Goal: Task Accomplishment & Management: Use online tool/utility

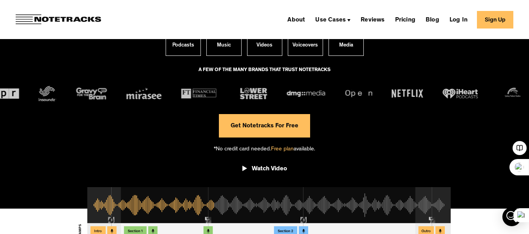
scroll to position [116, 0]
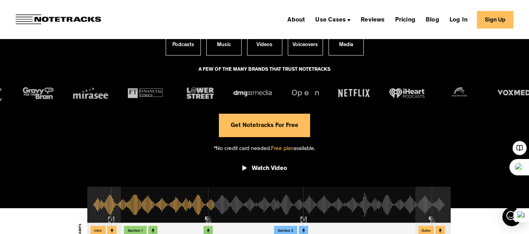
click at [282, 129] on link "Get Notetracks For Free" at bounding box center [264, 125] width 91 height 23
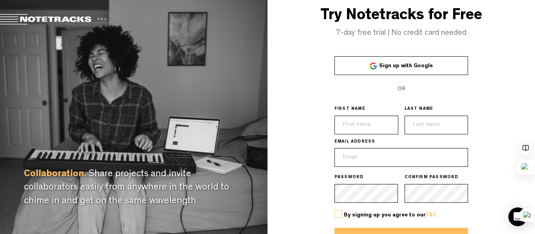
click at [395, 69] on span "Sign up with Google" at bounding box center [406, 65] width 54 height 5
click at [365, 124] on input "text" at bounding box center [366, 125] width 64 height 19
type input "Mónica"
type input "Moretti"
type input "monitradu@gmail.com"
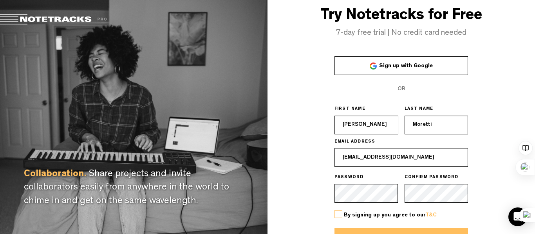
click at [393, 66] on span "Sign up with Google" at bounding box center [406, 65] width 54 height 5
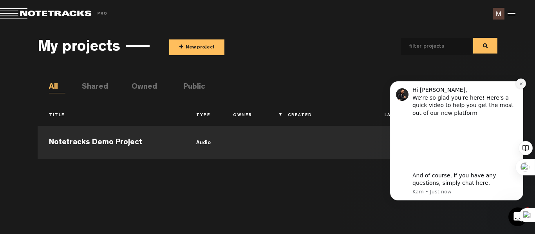
click at [519, 85] on icon "Dismiss notification" at bounding box center [521, 84] width 4 height 4
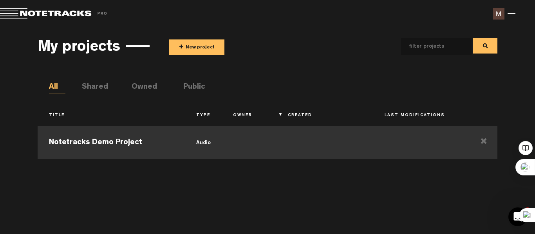
click at [200, 143] on td "audio" at bounding box center [203, 141] width 37 height 35
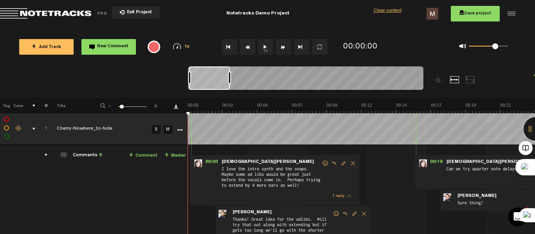
drag, startPoint x: 488, startPoint y: 49, endPoint x: 495, endPoint y: 47, distance: 7.1
click at [495, 47] on span at bounding box center [495, 46] width 6 height 6
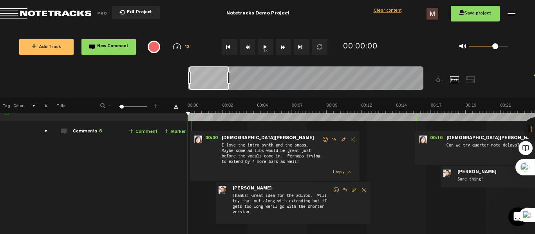
click at [218, 115] on div "+ New drawing Tag Color # Title - 1 100 6 + 1 Cherry-Nowhere_to-hide S M Update…" at bounding box center [267, 210] width 535 height 272
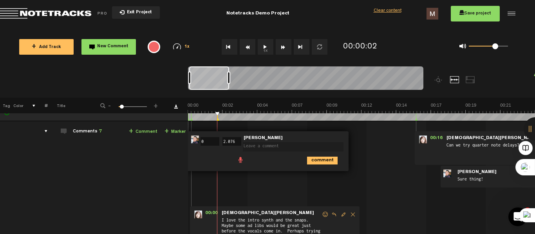
click at [189, 113] on td at bounding box center [361, 106] width 347 height 32
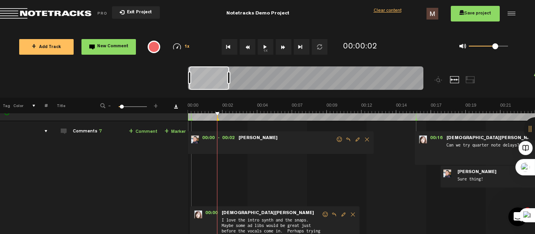
click at [263, 46] on button "1x" at bounding box center [266, 47] width 16 height 16
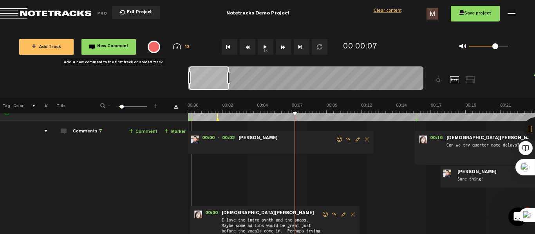
click at [108, 53] on button "New Comment" at bounding box center [108, 47] width 54 height 16
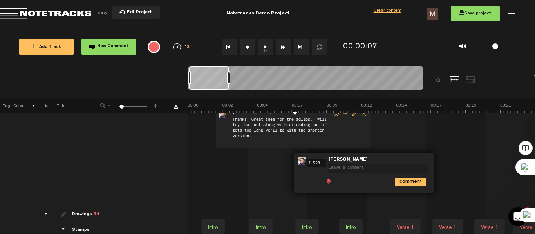
click at [264, 48] on button "1x" at bounding box center [266, 47] width 16 height 16
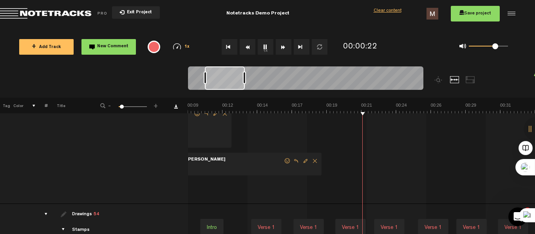
scroll to position [0, 139]
click at [8, 108] on th "Tag" at bounding box center [6, 106] width 12 height 16
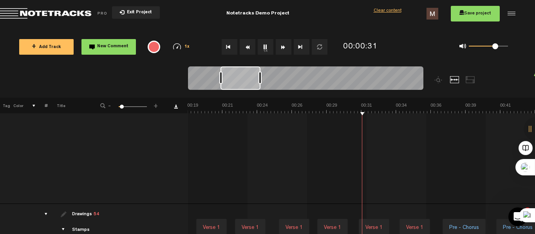
scroll to position [0, 278]
click at [265, 46] on button "1x" at bounding box center [266, 47] width 16 height 16
click at [86, 51] on button "New Comment" at bounding box center [108, 47] width 54 height 16
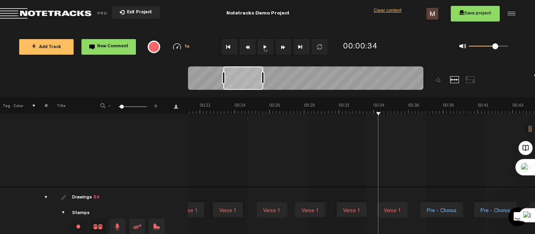
scroll to position [2, 0]
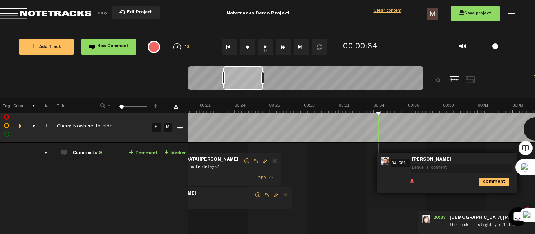
click at [267, 47] on button "1x" at bounding box center [266, 47] width 16 height 16
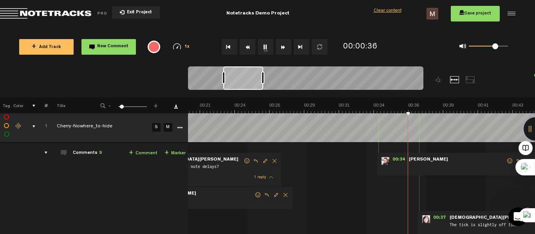
click at [260, 50] on button "1x" at bounding box center [266, 47] width 16 height 16
click at [512, 12] on div at bounding box center [510, 14] width 12 height 12
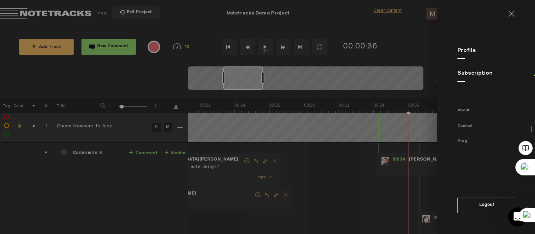
click at [47, 49] on md-backdrop at bounding box center [267, 117] width 535 height 234
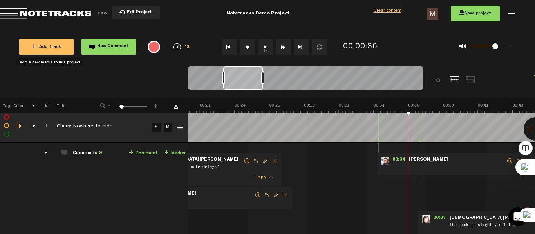
click at [47, 49] on span "+ Add Track" at bounding box center [46, 47] width 29 height 4
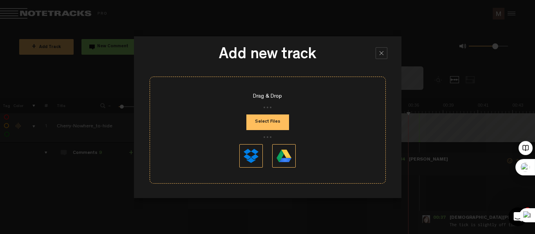
click at [271, 127] on button "Select Files" at bounding box center [267, 123] width 43 height 16
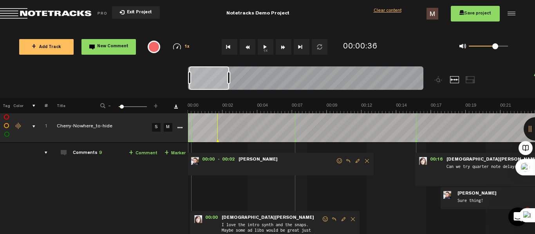
click at [265, 48] on button "1x" at bounding box center [266, 47] width 16 height 16
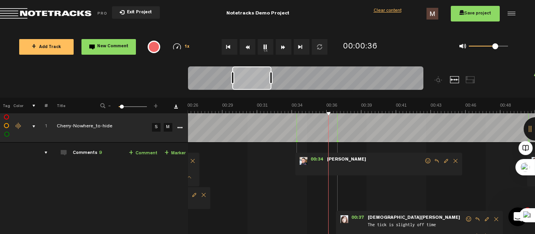
scroll to position [0, 382]
click at [265, 50] on button "1x" at bounding box center [266, 47] width 16 height 16
click at [132, 13] on span "Exit Project" at bounding box center [137, 13] width 27 height 4
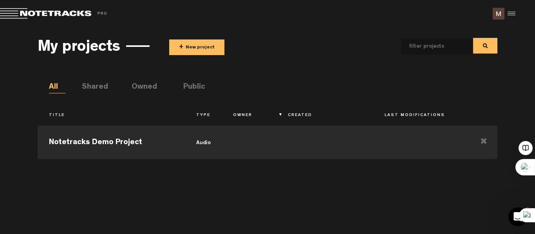
click at [207, 46] on button "+ New project" at bounding box center [196, 48] width 55 height 16
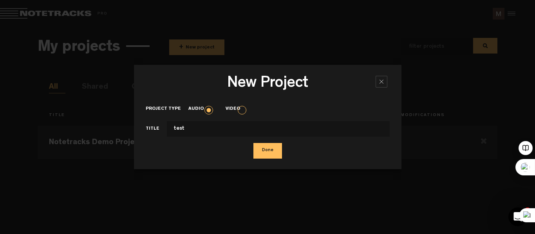
type input "test"
click at [277, 154] on button "Done" at bounding box center [267, 151] width 29 height 16
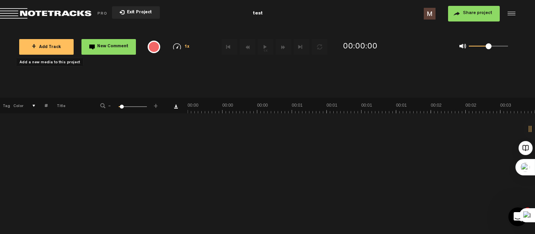
click at [54, 45] on span "+ Add Track" at bounding box center [46, 47] width 29 height 4
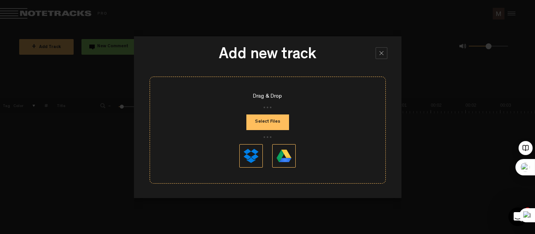
click at [275, 124] on button "Select Files" at bounding box center [267, 123] width 43 height 16
type input "C:\fakepath\br2_000_a1_2.mp3"
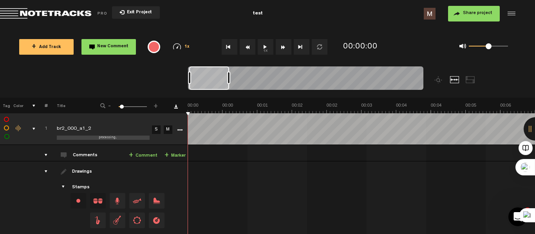
click at [265, 45] on button "1x" at bounding box center [266, 47] width 16 height 16
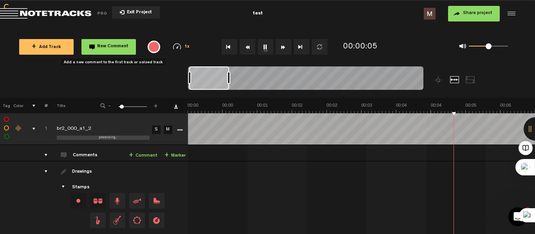
click at [115, 46] on span "New Comment" at bounding box center [112, 47] width 31 height 4
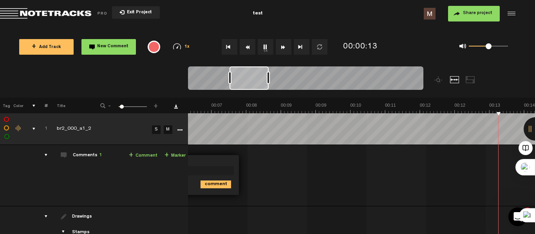
scroll to position [0, 497]
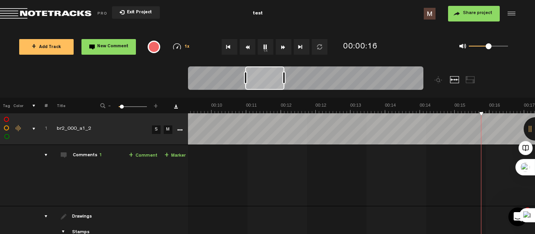
click at [111, 48] on span "New Comment" at bounding box center [112, 47] width 31 height 4
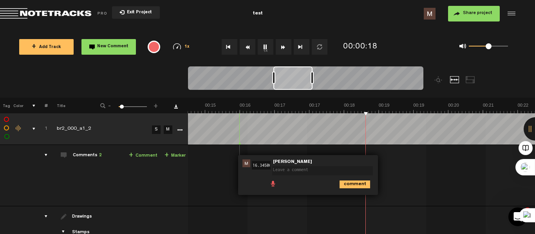
scroll to position [0, 746]
click at [239, 129] on div at bounding box center [239, 128] width 0 height 31
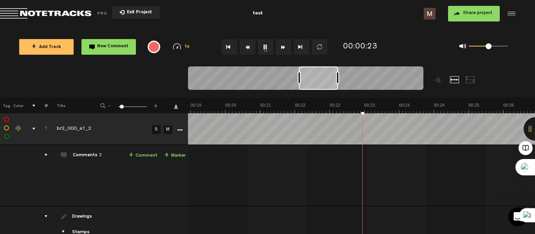
scroll to position [0, 969]
click at [227, 46] on button "Go to beginning" at bounding box center [230, 47] width 16 height 16
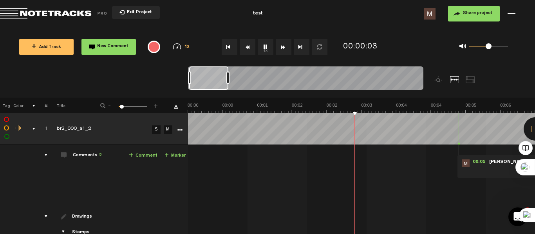
click at [263, 46] on button "1x" at bounding box center [266, 47] width 16 height 16
click at [122, 46] on span "New Comment" at bounding box center [112, 47] width 31 height 4
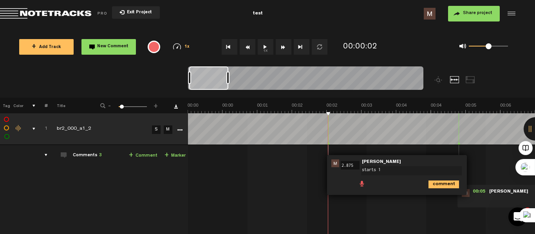
type textarea "starts 1"
click at [436, 185] on icon "comment" at bounding box center [443, 185] width 31 height 8
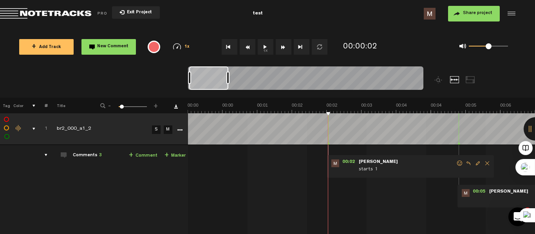
click at [246, 50] on button "Rewind" at bounding box center [248, 47] width 16 height 16
click at [263, 51] on button "1x" at bounding box center [266, 47] width 16 height 16
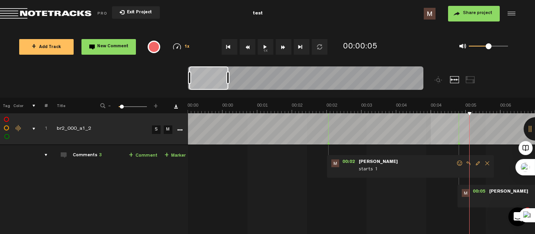
scroll to position [0, 52]
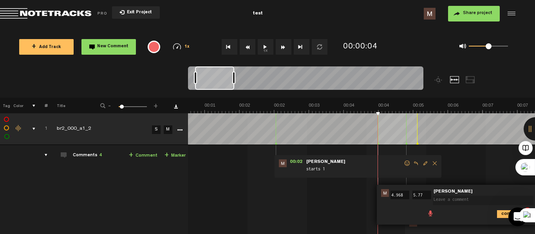
click at [249, 48] on button "Rewind" at bounding box center [248, 47] width 16 height 16
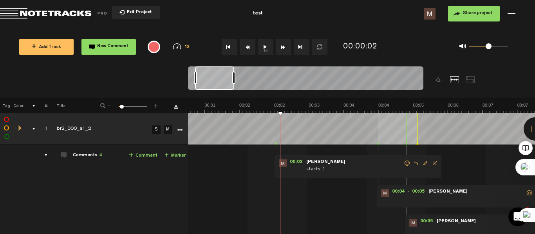
click at [261, 48] on button "1x" at bounding box center [266, 47] width 16 height 16
click at [263, 49] on button "1x" at bounding box center [266, 47] width 16 height 16
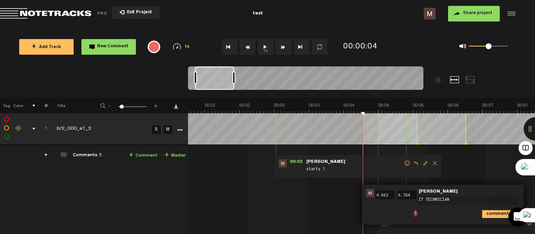
type textarea "IT TECHNICIAN"
click at [494, 216] on icon "comment" at bounding box center [497, 215] width 31 height 8
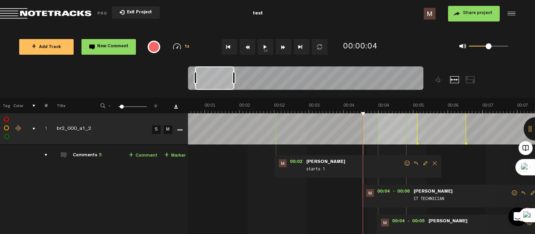
click at [247, 48] on button "Rewind" at bounding box center [248, 47] width 16 height 16
click at [265, 49] on button "1x" at bounding box center [266, 47] width 16 height 16
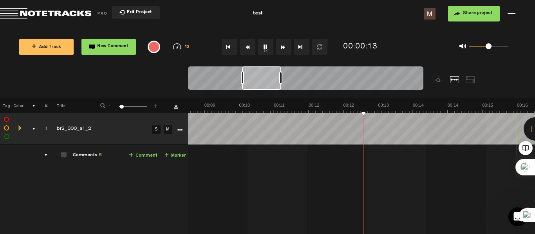
scroll to position [0, 469]
click at [177, 47] on img at bounding box center [177, 46] width 8 height 6
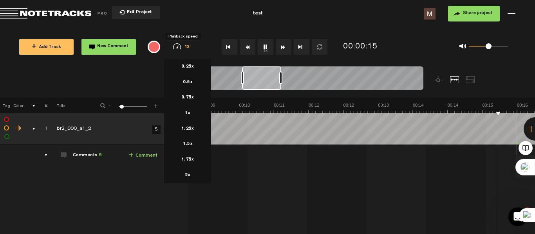
scroll to position [0, 608]
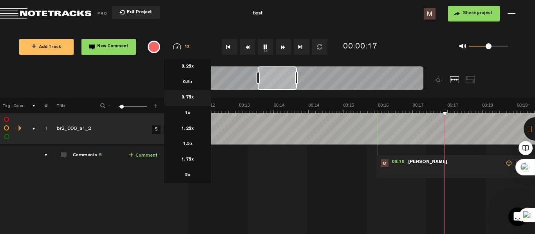
click at [183, 97] on li "0.75x" at bounding box center [187, 98] width 47 height 16
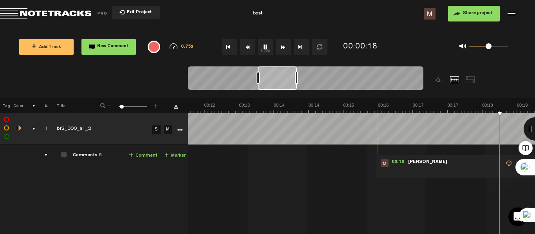
scroll to position [0, 747]
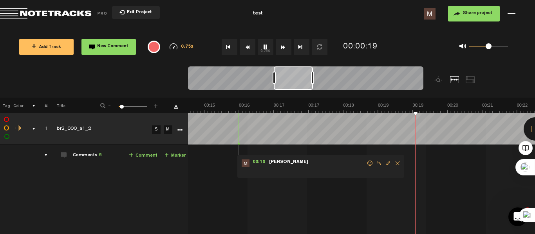
click at [265, 47] on button "0.75x" at bounding box center [266, 47] width 16 height 16
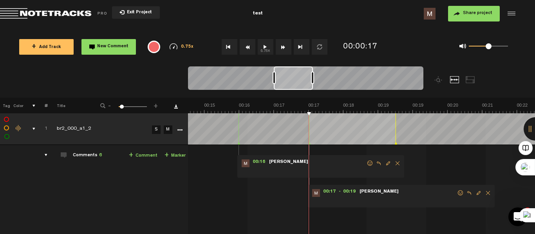
click at [397, 198] on span at bounding box center [407, 200] width 98 height 9
click at [112, 47] on span "New Comment" at bounding box center [112, 47] width 31 height 4
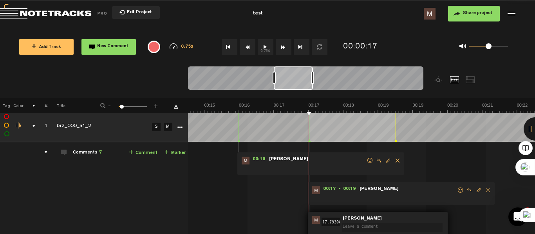
click at [112, 47] on span "New Comment" at bounding box center [112, 47] width 31 height 4
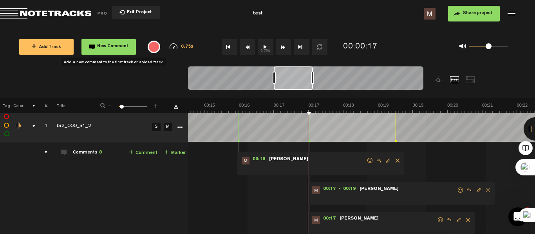
scroll to position [0, 0]
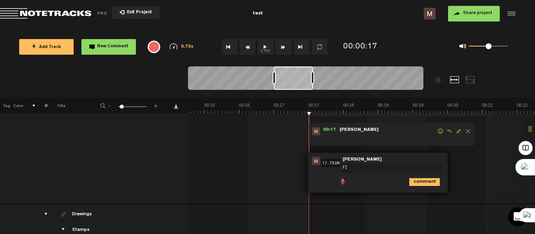
type textarea "F"
type textarea "Office assistant"
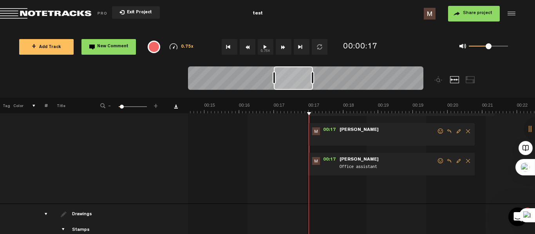
click at [264, 47] on button "0.75x" at bounding box center [266, 47] width 16 height 16
click at [266, 50] on button "0.75x" at bounding box center [266, 47] width 16 height 16
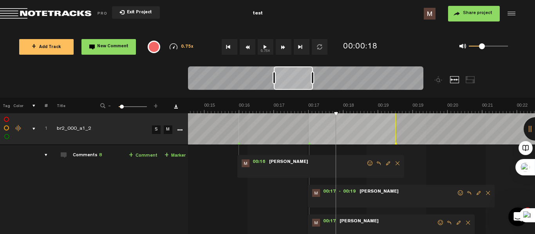
drag, startPoint x: 336, startPoint y: 142, endPoint x: 481, endPoint y: 49, distance: 172.5
click at [481, 47] on div "0 1 0.3" at bounding box center [487, 47] width 39 height 2
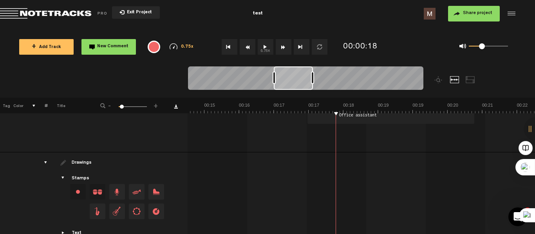
scroll to position [177, 6]
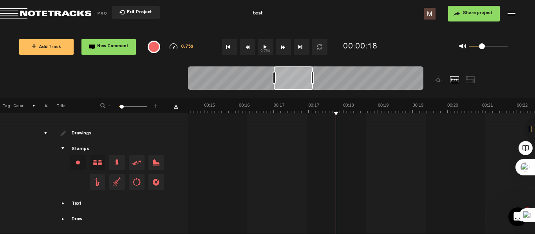
click at [94, 158] on span "Drag and drop a stamp" at bounding box center [98, 163] width 16 height 16
drag, startPoint x: 94, startPoint y: 158, endPoint x: 330, endPoint y: 107, distance: 240.6
click at [330, 107] on div "+ New drawing Tag Color # Title - 1 100 6 + 1 completed br2_000_a1_2 S M Export…" at bounding box center [267, 72] width 535 height 294
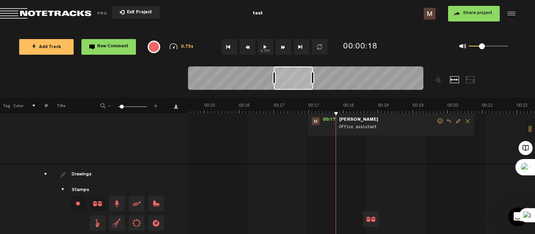
scroll to position [132, 5]
drag, startPoint x: 133, startPoint y: 204, endPoint x: 375, endPoint y: 122, distance: 255.2
click at [375, 122] on tbody "1 completed br2_000_a1_2 S M Export to Headliner Update Download Download origi…" at bounding box center [267, 129] width 535 height 294
click at [303, 165] on td at bounding box center [360, 219] width 347 height 111
click at [312, 192] on div at bounding box center [317, 187] width 16 height 16
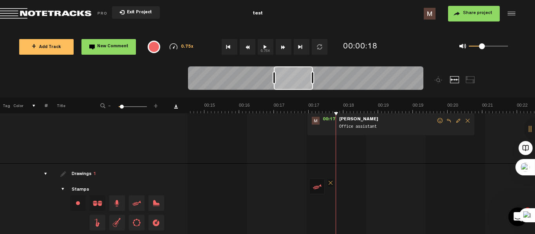
click at [327, 182] on span at bounding box center [330, 183] width 6 height 8
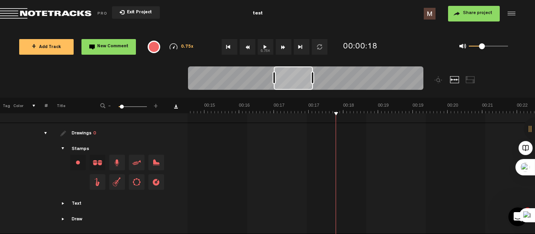
click at [72, 201] on div "Text" at bounding box center [77, 204] width 10 height 7
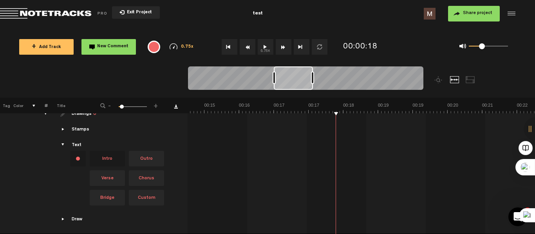
scroll to position [0, 794]
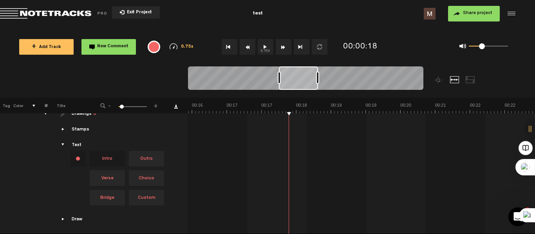
click at [72, 217] on div "Draw" at bounding box center [77, 220] width 11 height 7
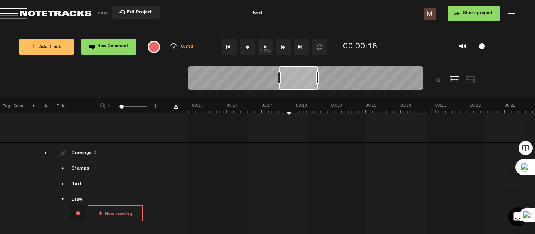
click at [72, 166] on div "Stamps" at bounding box center [81, 169] width 18 height 7
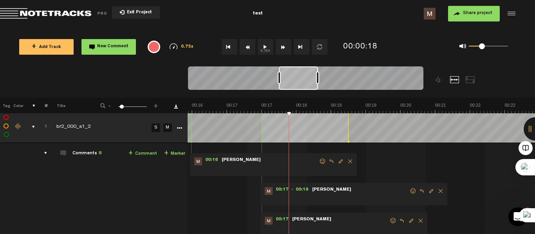
scroll to position [0, 6]
